Goal: Use online tool/utility: Utilize a website feature to perform a specific function

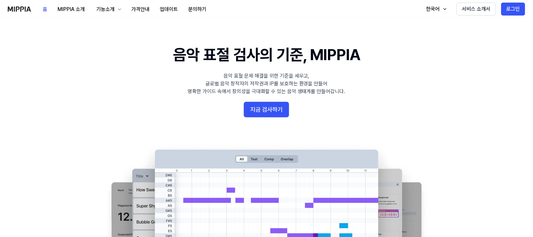
scroll to position [9, 0]
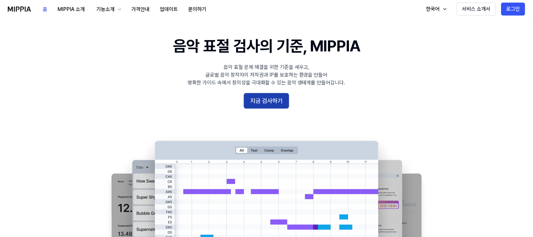
click at [270, 93] on button "지금 검사하기" at bounding box center [266, 101] width 45 height 16
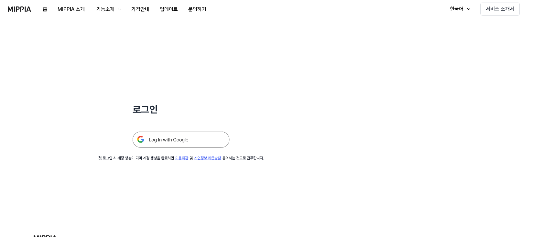
click at [157, 134] on img at bounding box center [181, 140] width 97 height 16
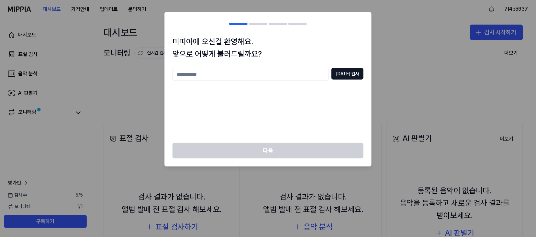
click at [290, 72] on input "text" at bounding box center [250, 74] width 156 height 13
type input "****"
click at [355, 71] on button "[DATE] 검사" at bounding box center [347, 74] width 32 height 12
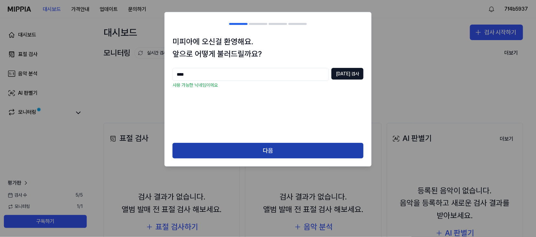
click at [282, 146] on button "다음" at bounding box center [267, 151] width 191 height 16
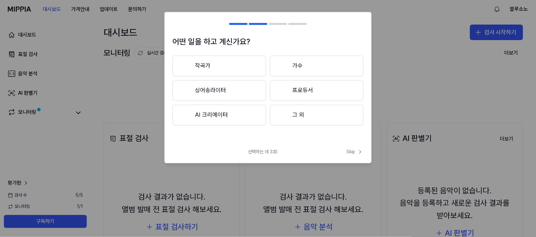
click at [302, 83] on button "프로듀서" at bounding box center [317, 90] width 94 height 21
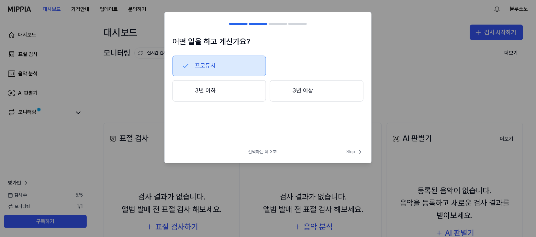
click at [314, 83] on button "3년 이상" at bounding box center [317, 90] width 94 height 21
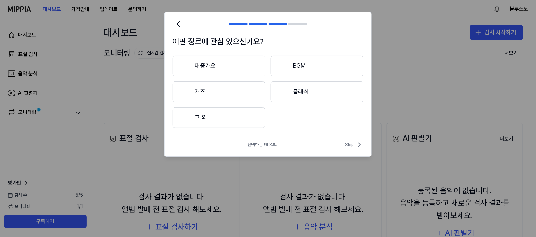
click at [215, 60] on button "대중가요" at bounding box center [218, 66] width 93 height 21
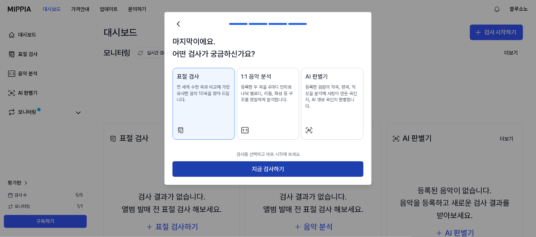
click at [274, 161] on button "지금 검사하기" at bounding box center [267, 169] width 191 height 16
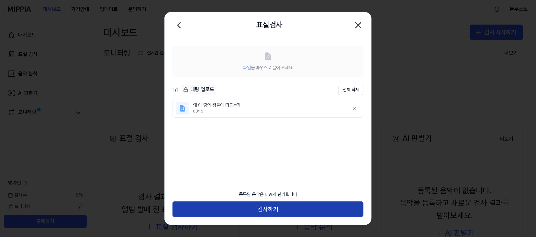
click at [273, 211] on button "검사하기" at bounding box center [267, 210] width 191 height 16
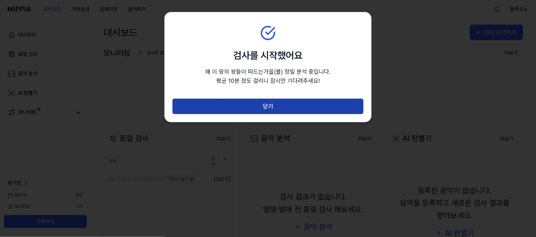
click at [269, 101] on button "닫기" at bounding box center [267, 107] width 191 height 16
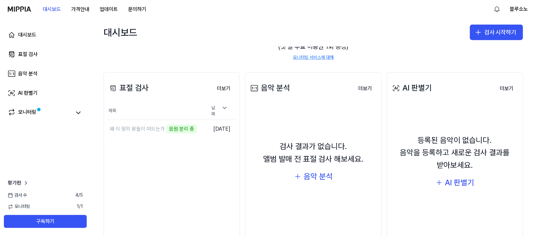
scroll to position [56, 0]
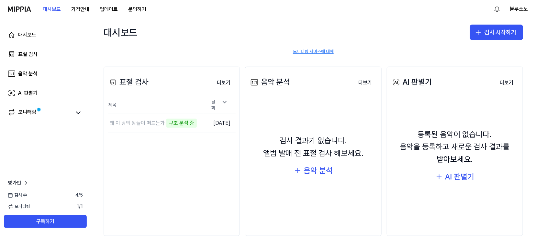
click at [236, 89] on div "표절 검사 더보기 표절 검사 제목 날짜 왜 이 땅의 왕들이 떠드는가 구조 분석 중 이동하기 [DATE] 더보기 음악…" at bounding box center [313, 152] width 445 height 196
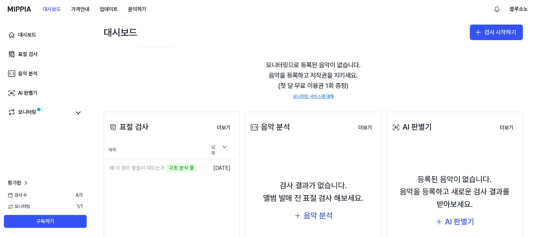
scroll to position [13, 0]
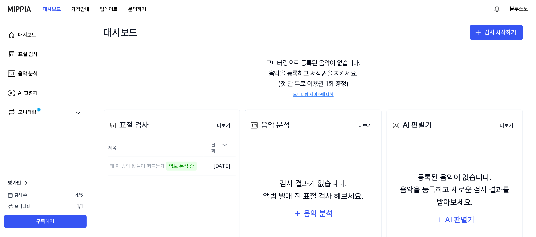
click at [238, 88] on div "모니터링으로 등록된 음악이 없습니다. 음악을 등록하고 저작권을 지키세요. (첫 달 무료 이용권 1회 증정) 모니터링 서비스에 대해" at bounding box center [313, 78] width 419 height 56
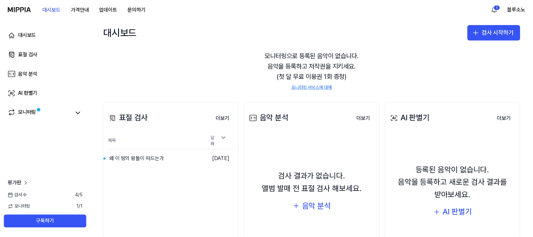
scroll to position [26, 0]
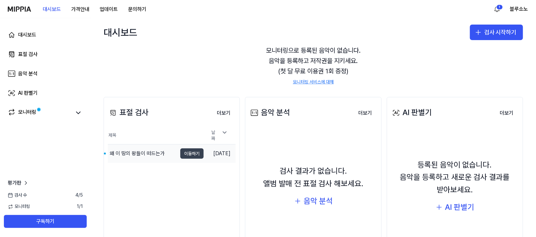
click at [188, 149] on button "이동하기" at bounding box center [191, 154] width 23 height 10
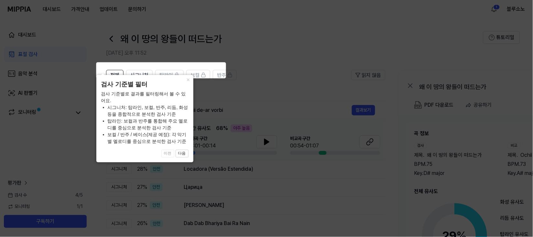
click at [250, 71] on icon at bounding box center [268, 118] width 536 height 237
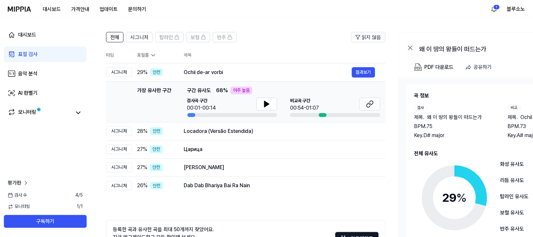
scroll to position [37, 0]
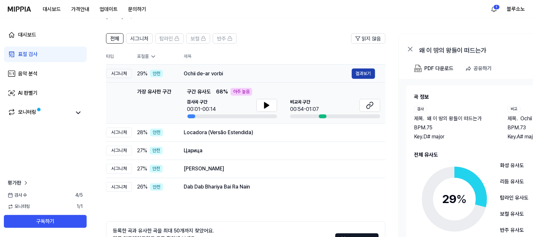
click at [352, 69] on button "결과보기" at bounding box center [363, 74] width 23 height 10
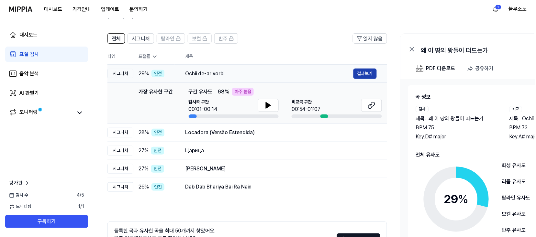
scroll to position [0, 0]
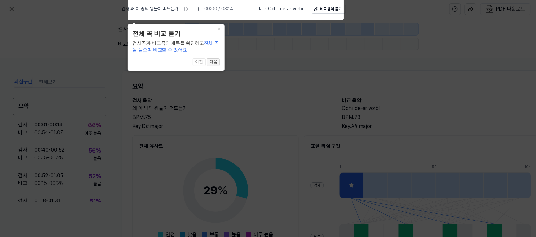
click at [212, 62] on button "다음" at bounding box center [213, 62] width 13 height 8
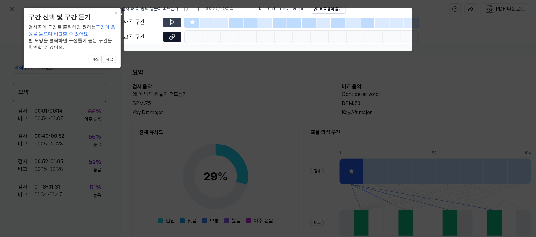
click at [173, 20] on button at bounding box center [172, 22] width 18 height 10
click at [180, 73] on icon at bounding box center [268, 118] width 536 height 237
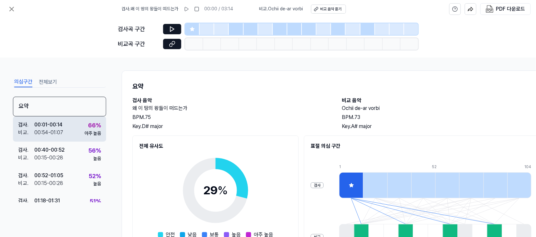
click at [72, 121] on div "검사 . 00:01 - 00:14 비교 . 00:54 - 01:07 66 % 아주 높음" at bounding box center [59, 128] width 93 height 25
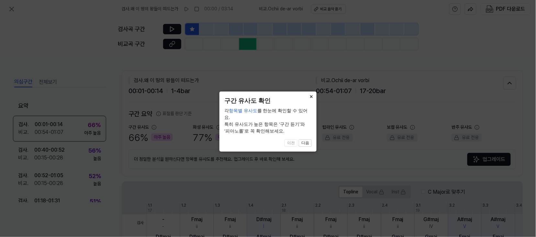
click at [312, 96] on button "×" at bounding box center [311, 96] width 10 height 9
